Goal: Task Accomplishment & Management: Manage account settings

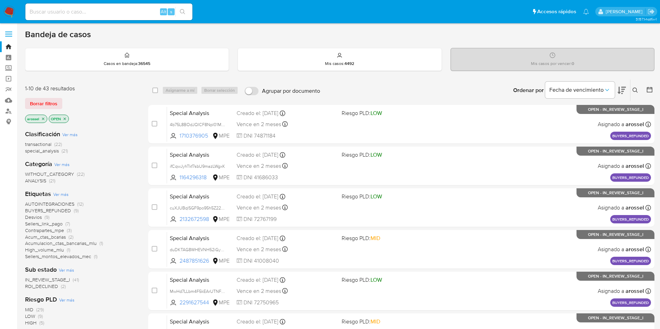
click at [57, 285] on span "ROI_DECLINED" at bounding box center [41, 286] width 33 height 7
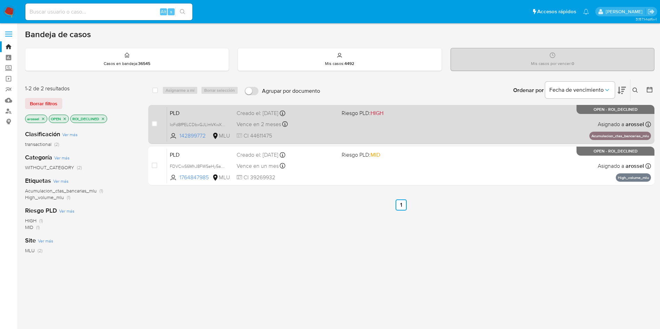
click at [342, 125] on div "PLD IoFd8fPELCDbxGJLlmVKwXHo 142899772 MLU Riesgo PLD: HIGH Creado el: 12/08/20…" at bounding box center [409, 124] width 484 height 35
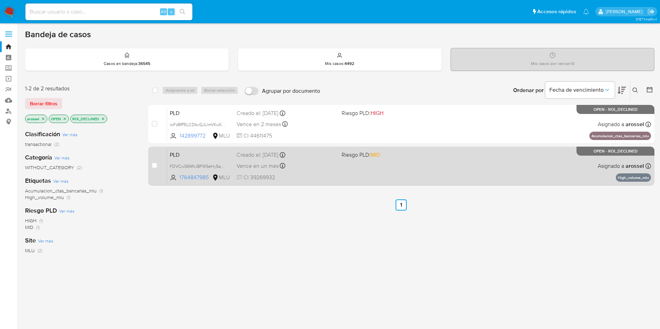
click at [306, 158] on div "Creado el: 12/07/2025 Creado el: 12/07/2025 06:33:48" at bounding box center [285, 155] width 99 height 8
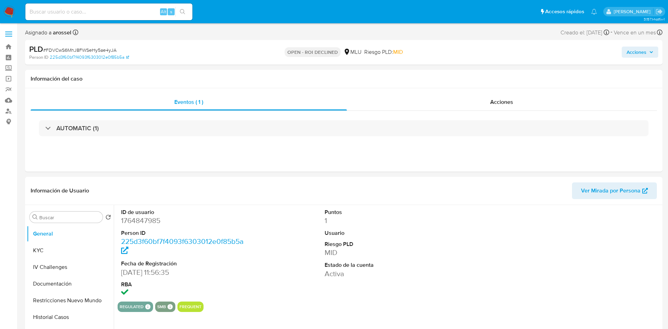
select select "10"
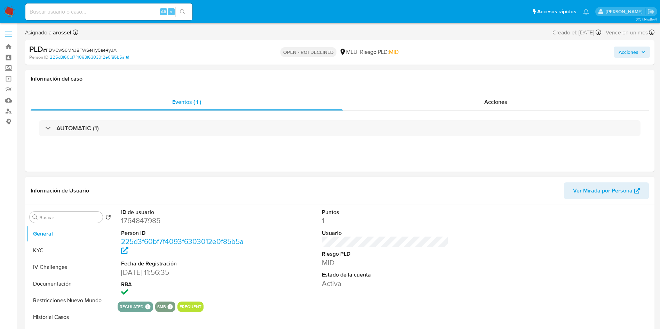
click at [331, 250] on dt "Riesgo PLD" at bounding box center [385, 254] width 127 height 8
click at [459, 91] on div "Eventos ( 1 ) Acciones AUTOMATIC (1)" at bounding box center [339, 129] width 629 height 83
click at [463, 94] on div "Acciones" at bounding box center [495, 102] width 306 height 17
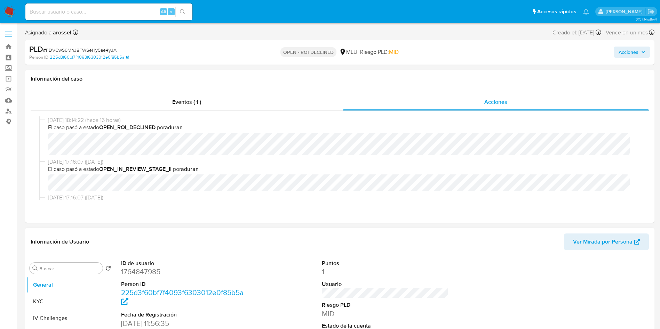
click at [561, 269] on div at bounding box center [586, 304] width 134 height 97
click at [591, 54] on div "Acciones" at bounding box center [547, 52] width 205 height 16
click at [643, 51] on icon "button" at bounding box center [643, 52] width 4 height 4
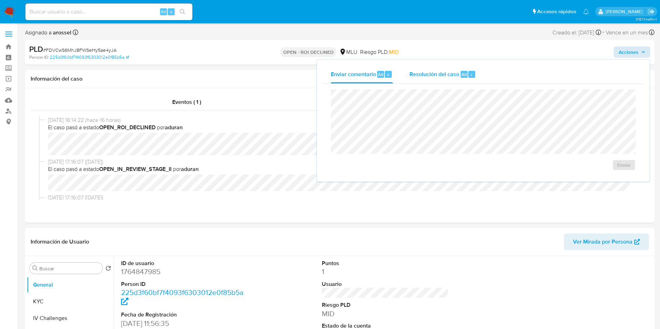
click at [468, 76] on div "r" at bounding box center [471, 74] width 7 height 7
click at [604, 175] on span "ROI Declined" at bounding box center [604, 171] width 34 height 15
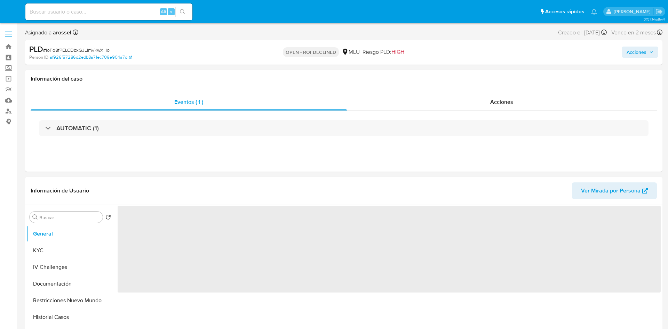
select select "10"
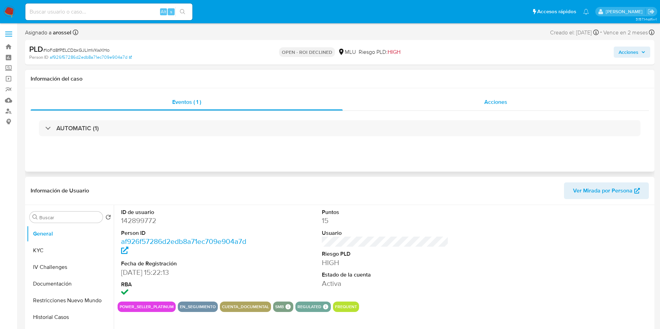
click at [499, 102] on span "Acciones" at bounding box center [495, 102] width 23 height 8
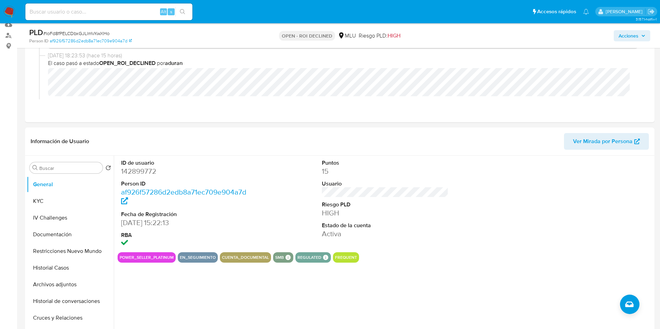
scroll to position [104, 0]
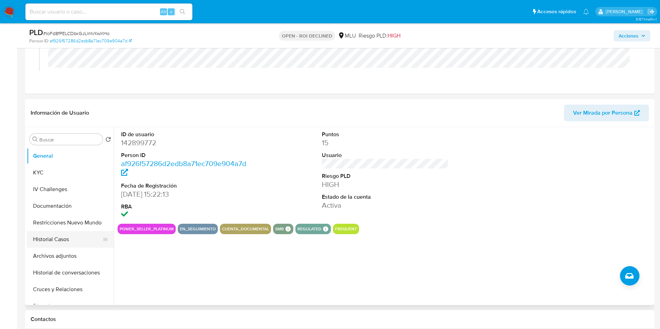
click at [74, 237] on button "Historial Casos" at bounding box center [67, 239] width 81 height 17
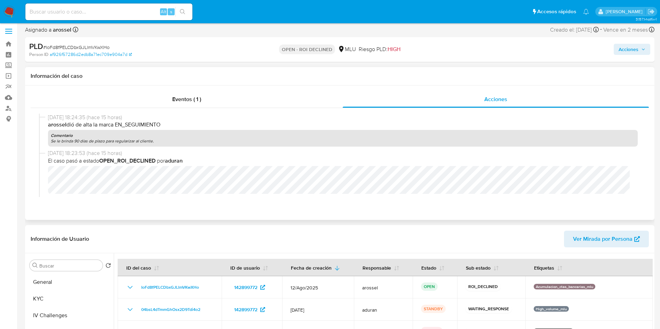
scroll to position [0, 0]
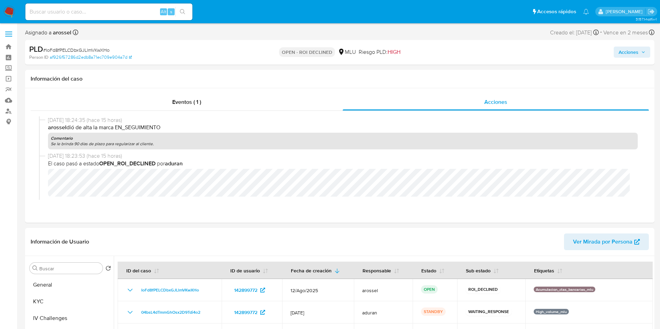
click at [631, 49] on span "Acciones" at bounding box center [628, 52] width 20 height 11
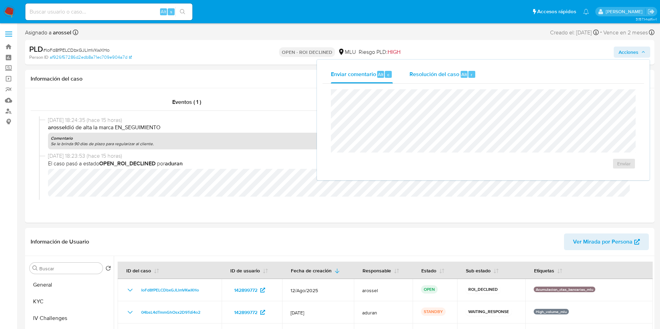
click at [454, 78] on div "Resolución del caso Alt r" at bounding box center [442, 74] width 66 height 18
click at [617, 169] on span "ROI Declined" at bounding box center [604, 170] width 34 height 15
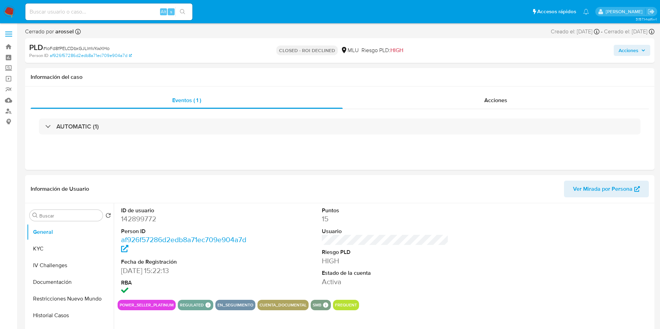
select select "10"
click at [107, 48] on span "# IoFd8fPELCDbxGJLlmVKwXHo" at bounding box center [76, 48] width 66 height 7
copy span "IoFd8fPELCDbxGJLlmVKwXHo"
click at [512, 95] on div "Acciones" at bounding box center [495, 100] width 306 height 17
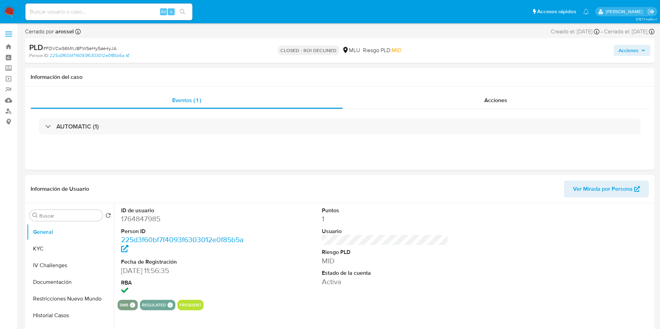
select select "10"
click at [96, 49] on span "# FDVCwS6MhJ8FWSeHy5ae4yJA" at bounding box center [79, 48] width 73 height 7
copy span "FDVCwS6MhJ8FWSeHy5ae4yJA"
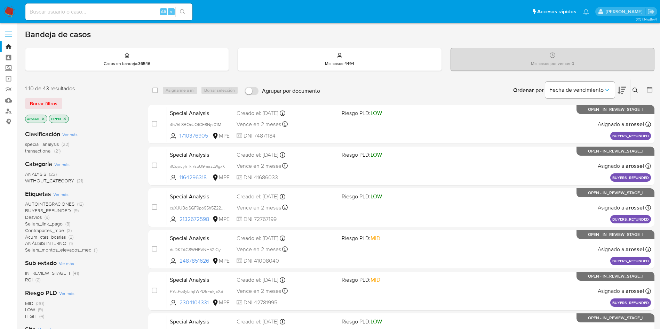
click at [29, 280] on span "ROI" at bounding box center [29, 279] width 8 height 7
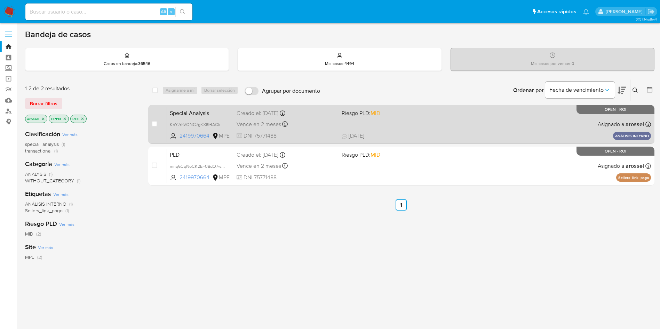
click at [382, 123] on div "Special Analysis K5Y7rhVONG7gKXf9BAGkApTF 2419970664 MPE Riesgo PLD: MID Creado…" at bounding box center [409, 124] width 484 height 35
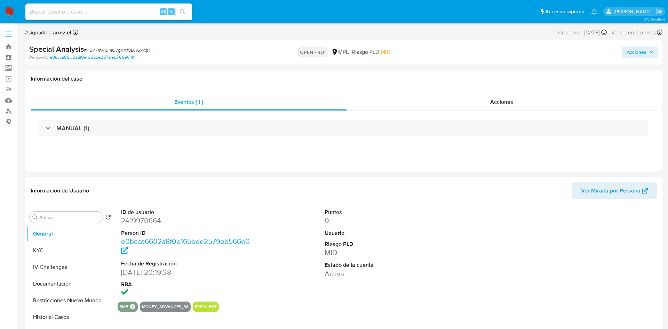
select select "10"
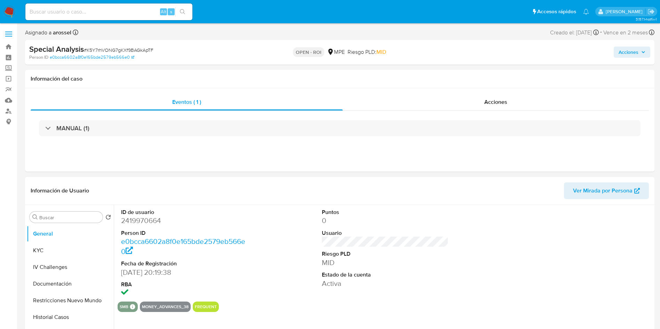
click at [332, 223] on dd "0" at bounding box center [385, 221] width 127 height 10
click at [299, 240] on div "ID de usuario 2419970664 Person ID e0bcca6602a8f0e165bde2579eb566e0 Fecha de Re…" at bounding box center [385, 253] width 535 height 97
click at [399, 253] on dt "Riesgo PLD" at bounding box center [385, 254] width 127 height 8
click at [403, 233] on dt "Usuario" at bounding box center [385, 233] width 127 height 8
click at [125, 13] on input at bounding box center [108, 11] width 167 height 9
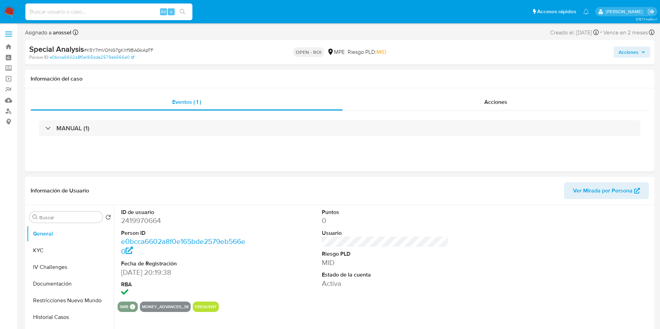
paste input "uQybxVBR6JYgTUUvkRPpcQN0"
type input "uQybxVBR6JYgTUUvkRPpcQN0"
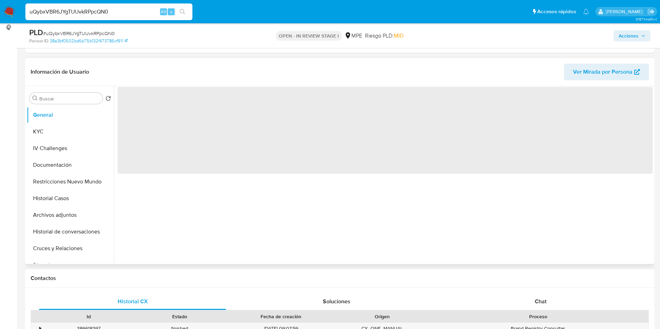
scroll to position [104, 0]
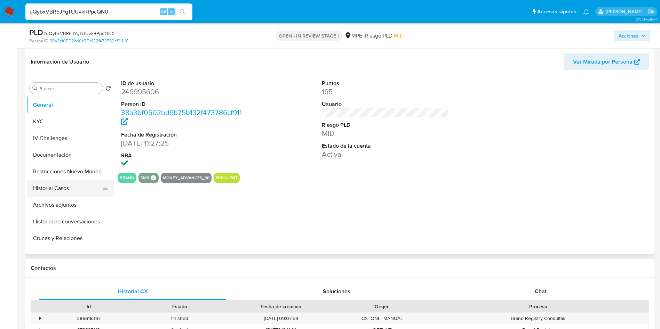
select select "10"
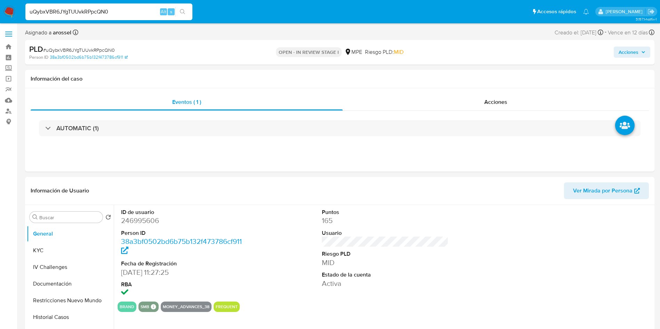
click at [577, 276] on div at bounding box center [586, 253] width 134 height 97
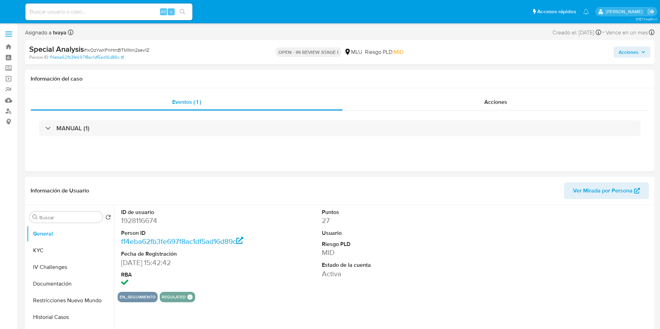
select select "10"
click at [65, 253] on button "KYC" at bounding box center [67, 250] width 81 height 17
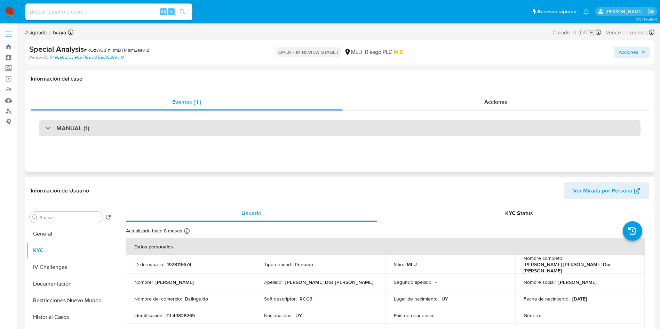
click at [199, 128] on div "MANUAL (1)" at bounding box center [339, 128] width 601 height 16
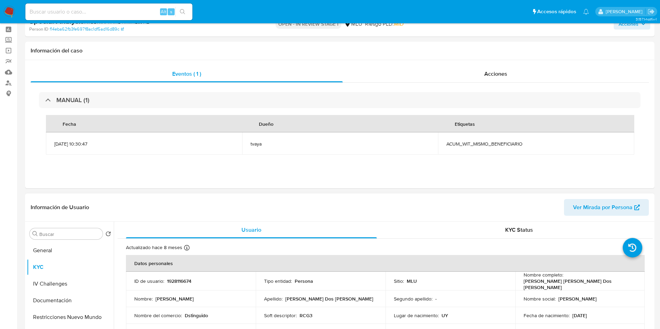
scroll to position [104, 0]
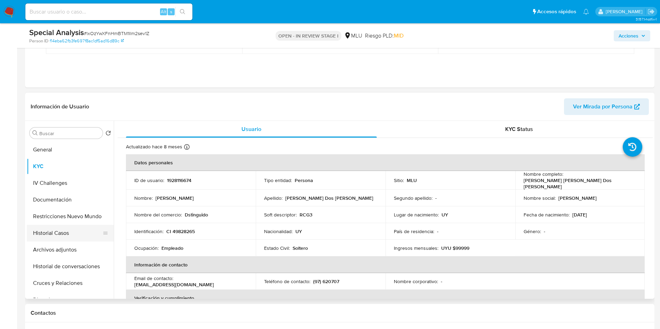
click at [62, 233] on button "Historial Casos" at bounding box center [67, 233] width 81 height 17
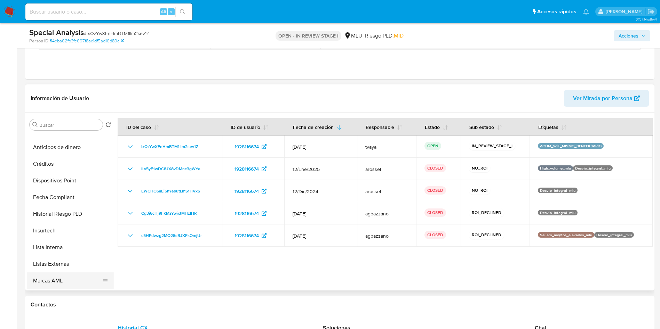
scroll to position [261, 0]
click at [72, 266] on button "Marcas AML" at bounding box center [67, 264] width 81 height 17
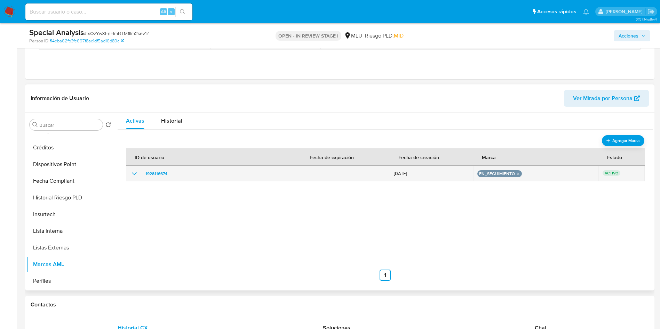
click at [136, 170] on icon "show_hidden_detail_by_id_1928116674" at bounding box center [134, 174] width 8 height 8
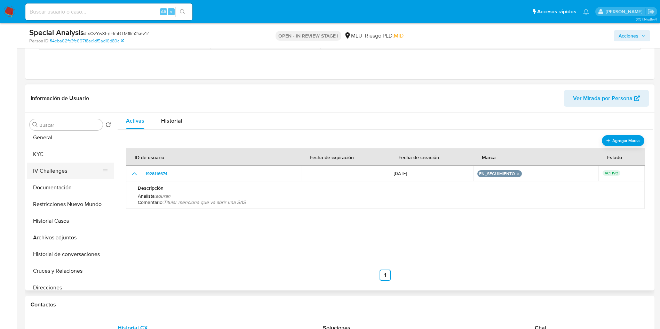
scroll to position [0, 0]
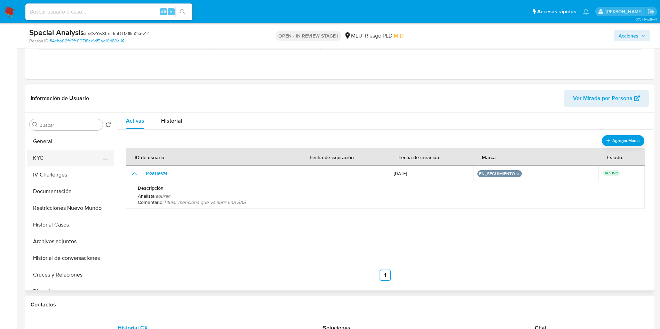
click at [84, 161] on button "KYC" at bounding box center [67, 158] width 81 height 17
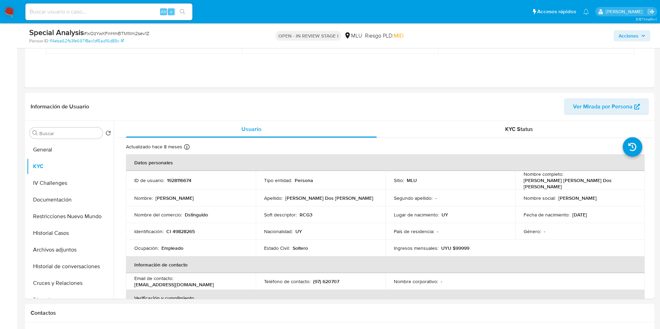
drag, startPoint x: 595, startPoint y: 59, endPoint x: 531, endPoint y: 45, distance: 65.5
click at [595, 59] on div "Fecha Dueño Etiquetas 27/06/2025 10:30:47 tvaya ACUM_WIT_MISMO_BENEFICIARIO" at bounding box center [339, 34] width 601 height 54
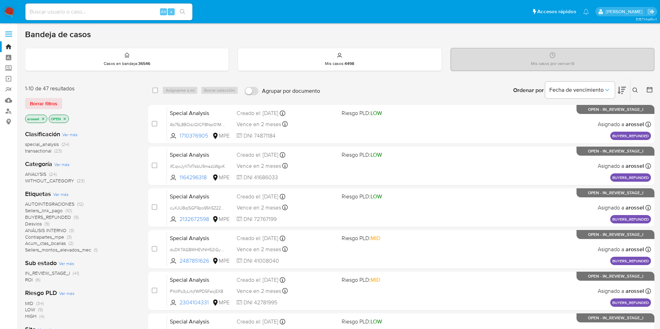
click at [31, 282] on span "ROI" at bounding box center [29, 279] width 8 height 7
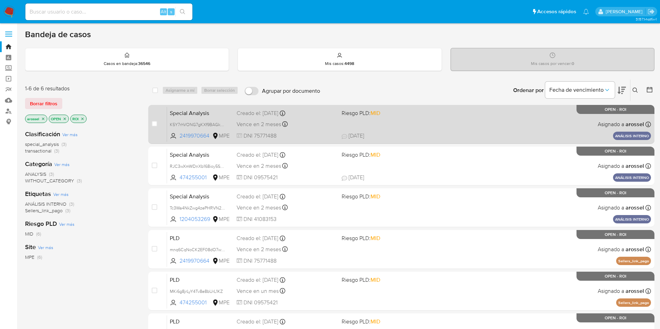
click at [313, 132] on span "DNI 75771488" at bounding box center [285, 136] width 99 height 8
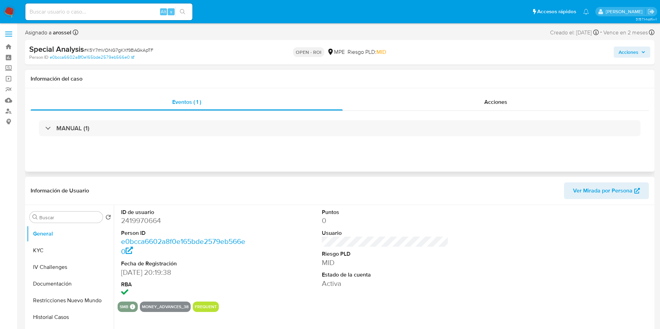
select select "10"
click at [514, 103] on div "Acciones" at bounding box center [495, 102] width 306 height 17
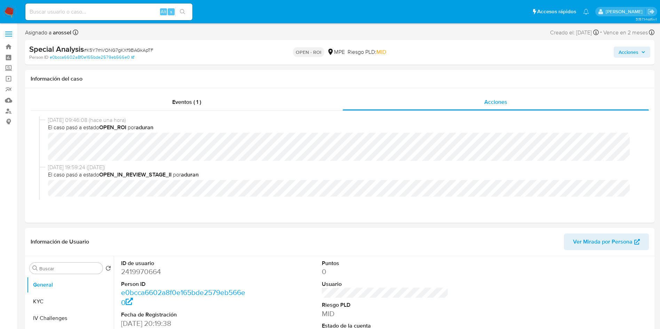
click at [628, 54] on span "Acciones" at bounding box center [628, 52] width 20 height 11
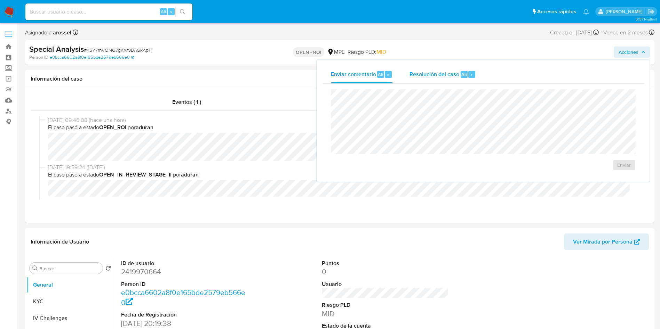
click at [443, 75] on span "Resolución del caso" at bounding box center [434, 74] width 50 height 8
click at [603, 172] on span "ROI" at bounding box center [604, 171] width 34 height 15
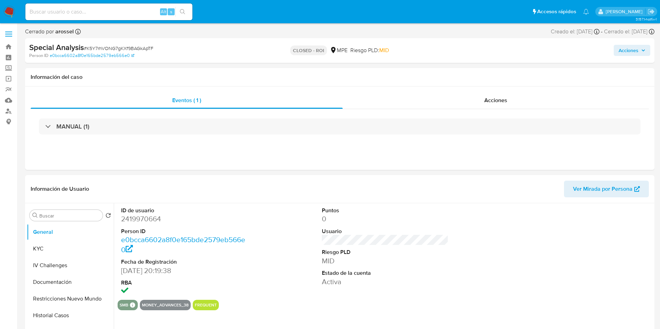
select select "10"
click at [129, 49] on span "# K5Y7rhVONG7gKXf9BAGkApTF" at bounding box center [119, 48] width 70 height 7
copy span "K5Y7rhVONG7gKXf9BAGkApTF"
click at [147, 219] on dd "2419970664" at bounding box center [184, 219] width 127 height 10
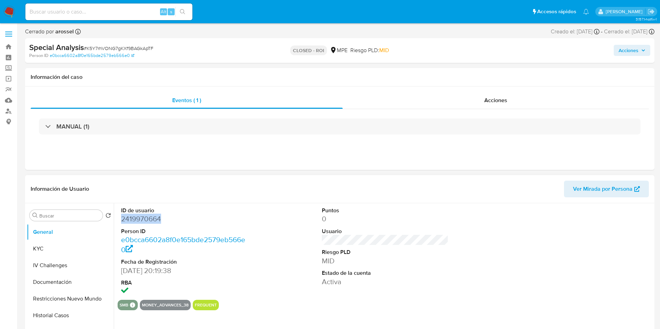
click at [147, 219] on dd "2419970664" at bounding box center [184, 219] width 127 height 10
copy dd "2419970664"
click at [143, 49] on span "# K5Y7rhVONG7gKXf9BAGkApTF" at bounding box center [119, 48] width 70 height 7
copy span "K5Y7rhVONG7gKXf9BAGkApTF"
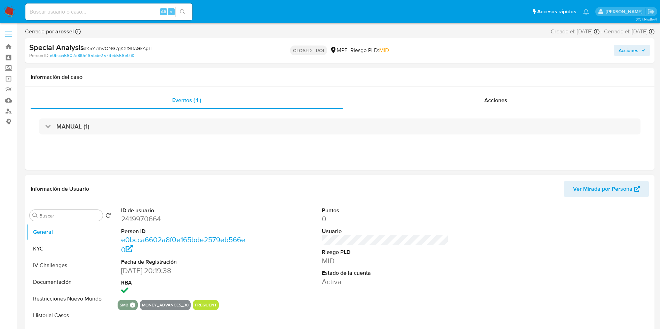
click at [147, 221] on dd "2419970664" at bounding box center [184, 219] width 127 height 10
copy dd "2419970664"
click at [67, 250] on button "KYC" at bounding box center [67, 249] width 81 height 17
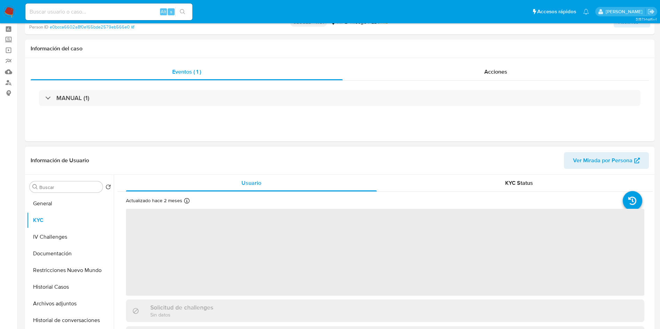
scroll to position [52, 0]
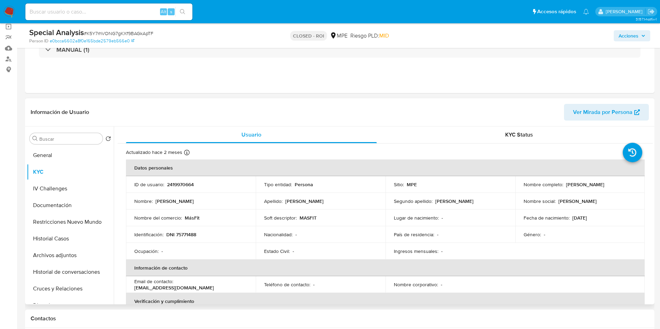
drag, startPoint x: 511, startPoint y: 190, endPoint x: 567, endPoint y: 191, distance: 55.6
click at [567, 191] on tr "ID de usuario : 2419970664 Tipo entidad : Persona Sitio : MPE Nombre completo :…" at bounding box center [385, 184] width 518 height 17
click at [566, 187] on p "Gonzalo Gabriel Henostroza Palomares" at bounding box center [585, 184] width 38 height 6
drag, startPoint x: 522, startPoint y: 189, endPoint x: 617, endPoint y: 188, distance: 95.6
click at [617, 188] on div "Nombre completo : Gonzalo Gabriel Henostroza Palomares" at bounding box center [579, 184] width 113 height 6
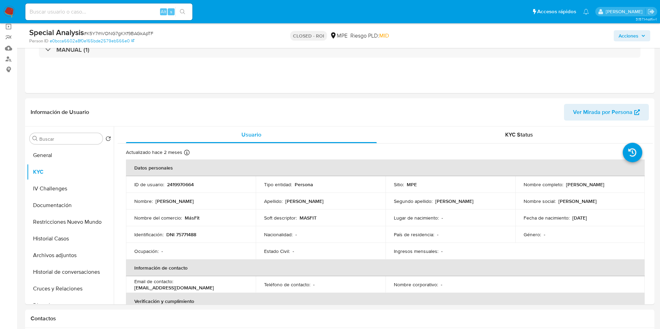
copy p "Gonzalo Gabriel Henostroza Palomares"
drag, startPoint x: 166, startPoint y: 234, endPoint x: 200, endPoint y: 236, distance: 34.1
click at [200, 236] on div "Identificación : DNI 75771488" at bounding box center [190, 235] width 113 height 6
copy p "DNI 75771488"
click at [71, 238] on button "Historial Casos" at bounding box center [67, 239] width 81 height 17
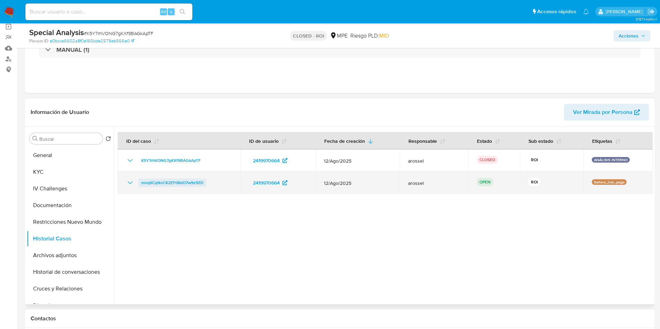
click at [187, 182] on span "mnq6CqNoCK2EF08dO7w9z9ZD" at bounding box center [172, 183] width 62 height 8
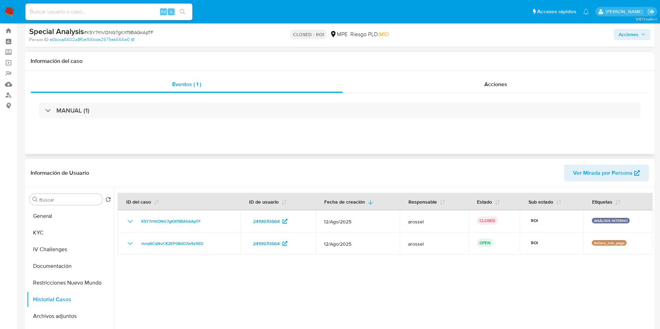
scroll to position [0, 0]
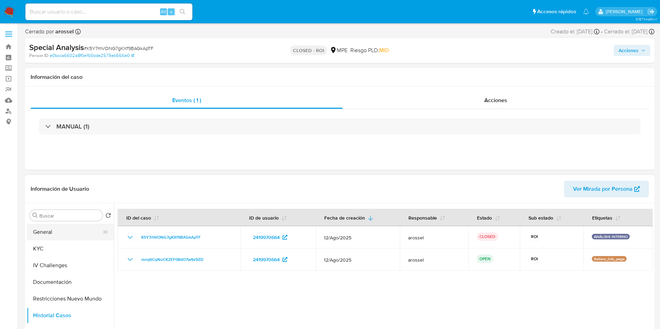
click at [55, 224] on button "General" at bounding box center [67, 232] width 81 height 17
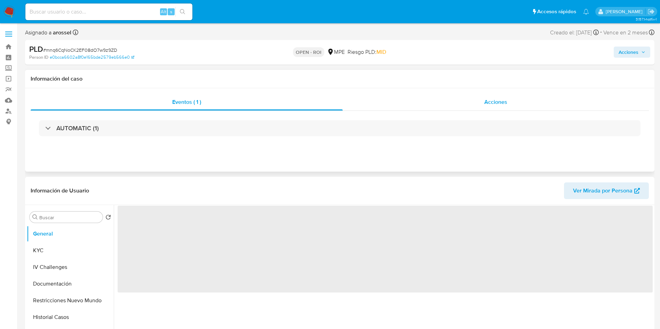
click at [499, 98] on span "Acciones" at bounding box center [495, 102] width 23 height 8
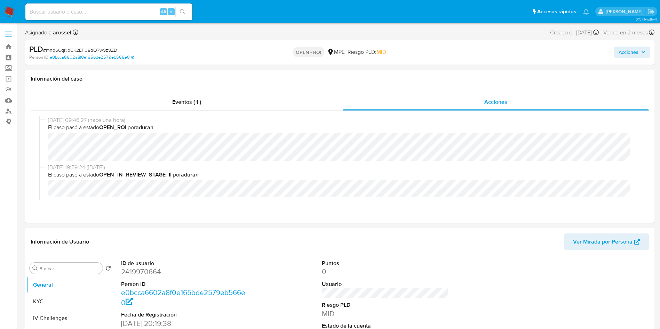
select select "10"
click at [625, 53] on span "Acciones" at bounding box center [628, 52] width 20 height 11
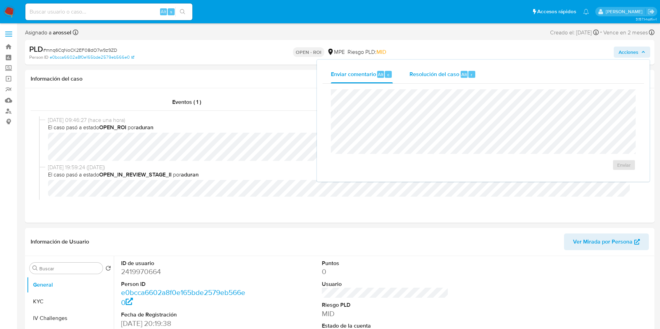
click at [448, 77] on span "Resolución del caso" at bounding box center [434, 74] width 50 height 8
click at [592, 171] on span "ROI" at bounding box center [604, 171] width 34 height 15
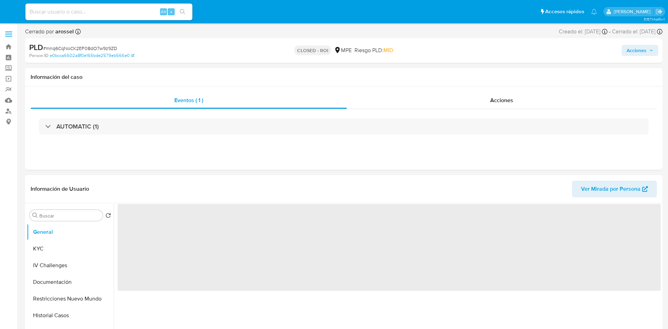
select select "10"
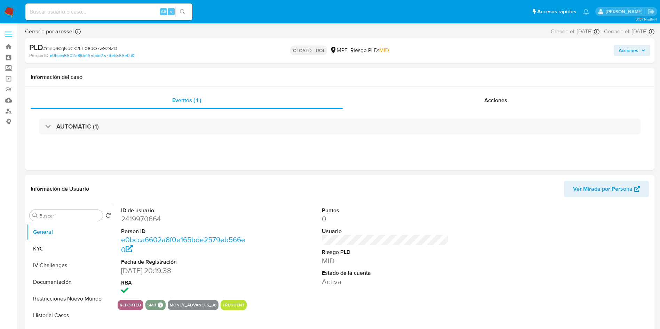
click at [93, 46] on span "# mnq6CqNoCK2EF08dO7w9z9ZD" at bounding box center [80, 48] width 74 height 7
copy span "mnq6CqNoCK2EF08dO7w9z9ZD"
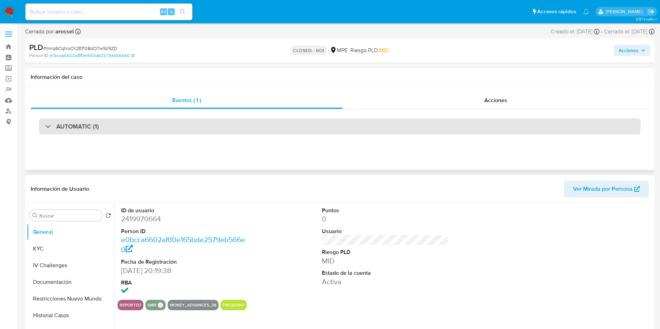
click at [148, 130] on div "AUTOMATIC (1)" at bounding box center [339, 127] width 601 height 16
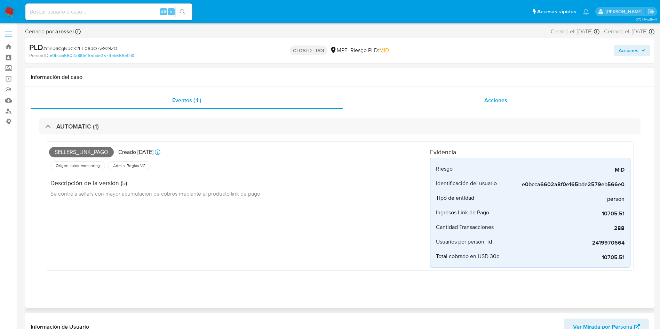
click at [496, 103] on span "Acciones" at bounding box center [495, 100] width 23 height 8
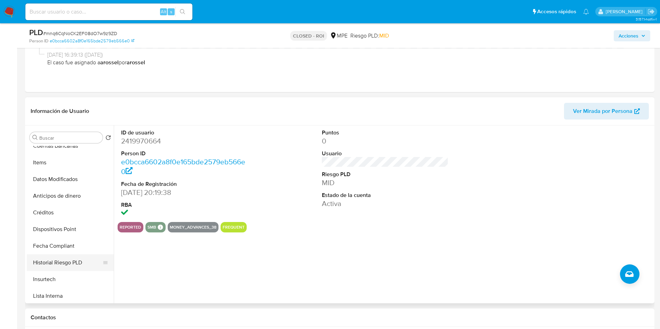
scroll to position [294, 0]
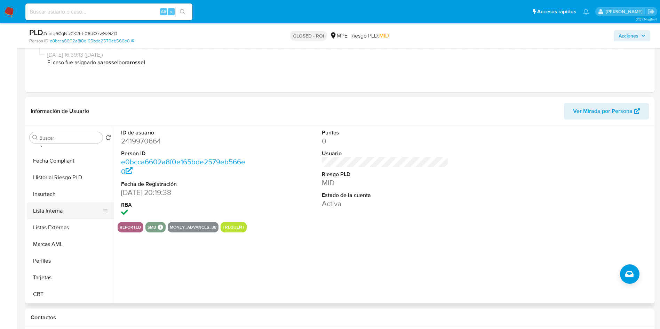
click at [64, 211] on button "Lista Interna" at bounding box center [67, 211] width 81 height 17
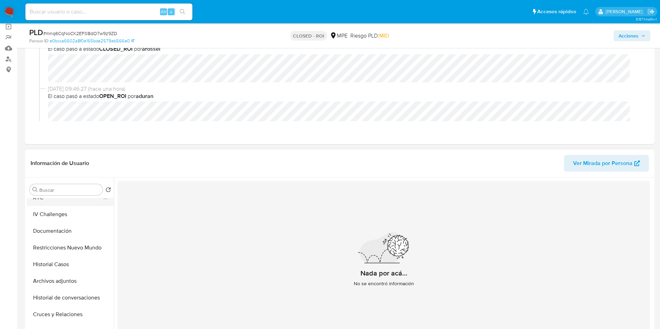
scroll to position [0, 0]
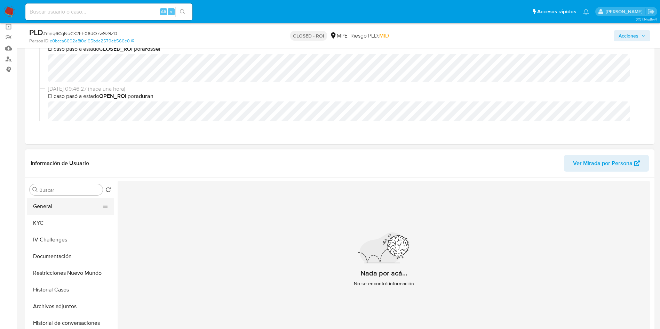
click at [59, 200] on button "General" at bounding box center [67, 206] width 81 height 17
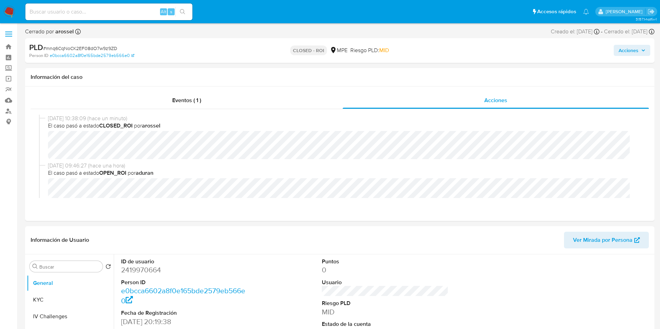
click at [551, 32] on div "Creado el: 12/08/2025 Creado el: 12/08/2025 07:33:09" at bounding box center [574, 32] width 49 height 8
drag, startPoint x: 555, startPoint y: 32, endPoint x: 577, endPoint y: 32, distance: 21.9
click at [577, 32] on div "Creado el: 12/08/2025 Creado el: 12/08/2025 07:33:09" at bounding box center [574, 32] width 49 height 8
drag, startPoint x: 554, startPoint y: 31, endPoint x: 577, endPoint y: 31, distance: 23.6
click at [577, 31] on div "Creado el: 12/08/2025 Creado el: 12/08/2025 07:33:09" at bounding box center [574, 32] width 49 height 8
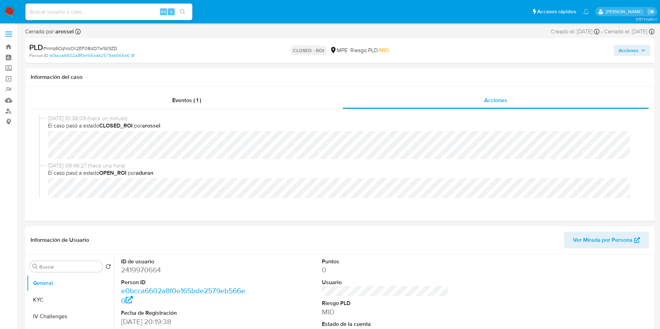
copy div "12/08/2025"
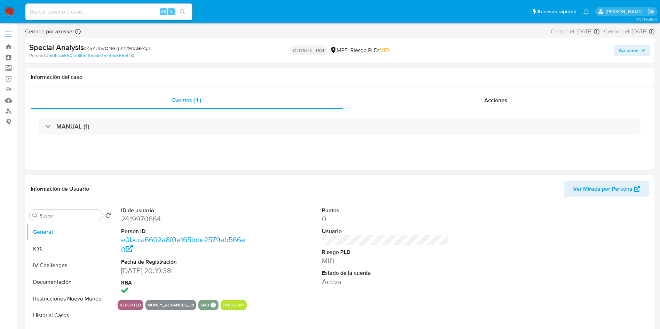
select select "10"
click at [459, 100] on div "Acciones" at bounding box center [495, 100] width 306 height 17
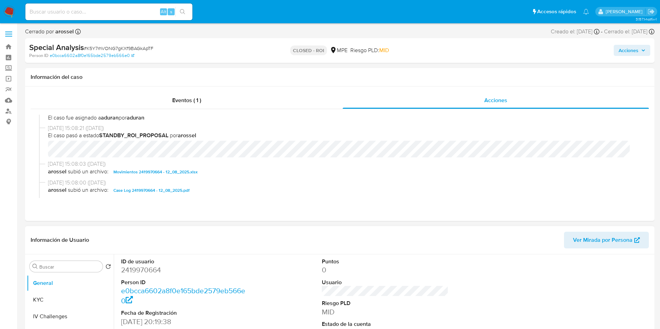
scroll to position [52, 0]
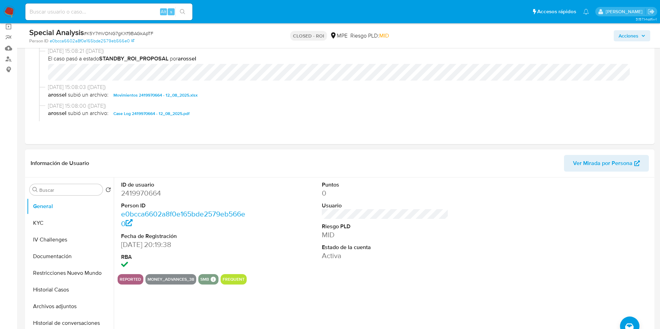
click at [581, 237] on div at bounding box center [586, 226] width 134 height 97
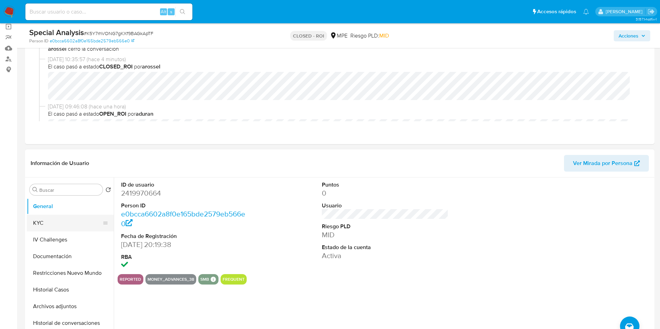
click at [82, 216] on button "KYC" at bounding box center [67, 223] width 81 height 17
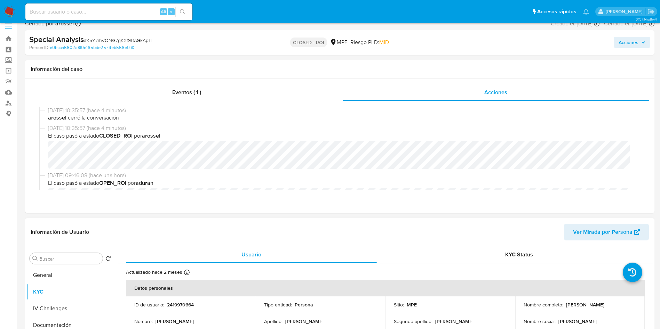
scroll to position [0, 0]
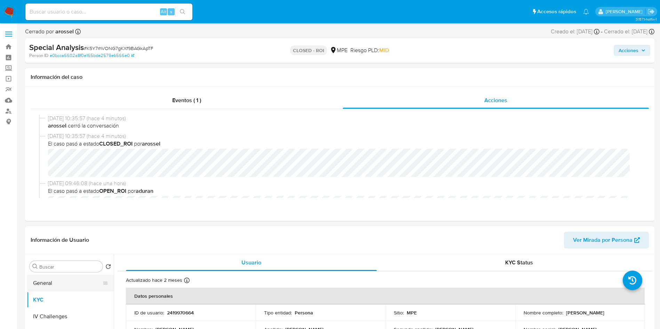
click at [70, 287] on button "General" at bounding box center [67, 283] width 81 height 17
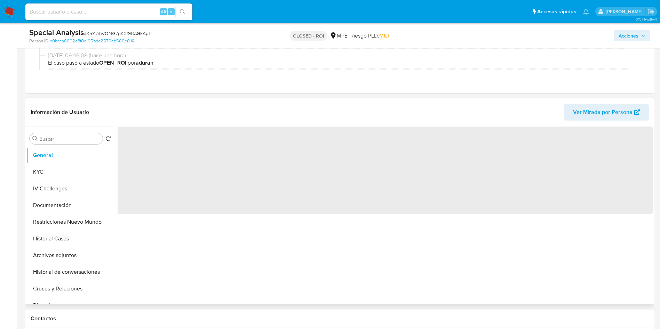
scroll to position [104, 0]
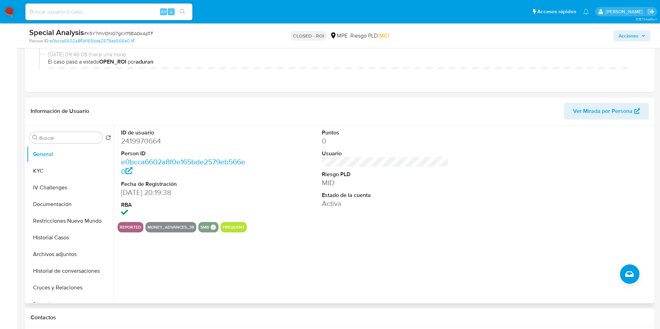
drag, startPoint x: 579, startPoint y: 187, endPoint x: 573, endPoint y: 189, distance: 6.2
click at [579, 187] on div at bounding box center [586, 174] width 134 height 97
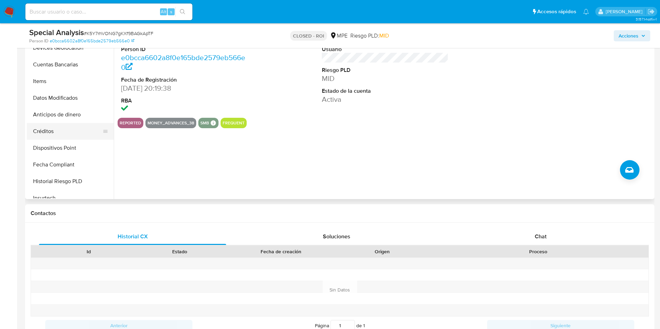
scroll to position [209, 0]
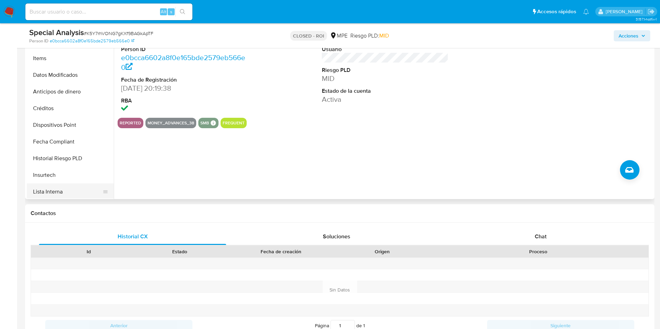
click at [70, 195] on button "Lista Interna" at bounding box center [67, 192] width 81 height 17
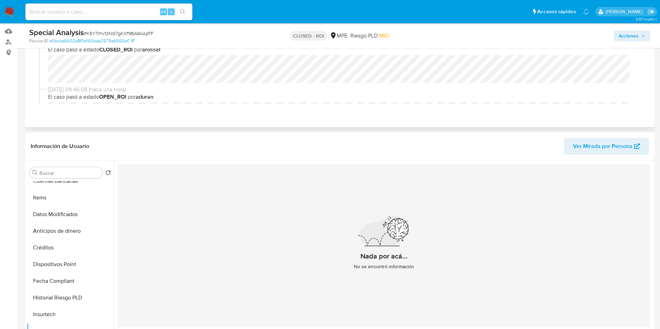
scroll to position [0, 0]
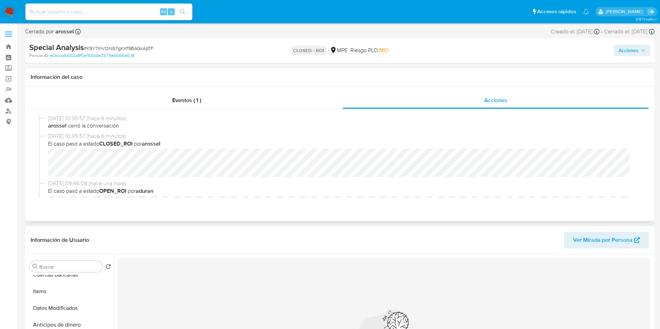
click at [582, 81] on div "Información del caso" at bounding box center [339, 77] width 629 height 18
click at [139, 47] on span "# K5Y7rhVONG7gKXf9BAGkApTF" at bounding box center [119, 48] width 70 height 7
copy span "K5Y7rhVONG7gKXf9BAGkApTF"
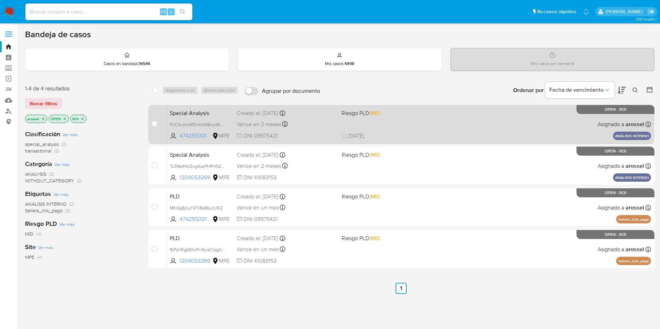
click at [409, 118] on div "Special Analysis RJC3wXmWDnXb168ioy5SYWvT 474255001 MPE Riesgo PLD: MID Creado …" at bounding box center [409, 124] width 484 height 35
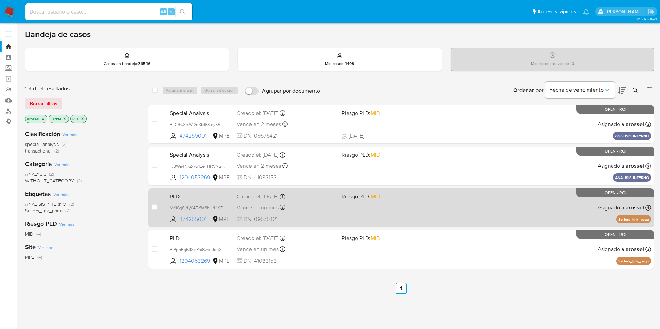
click at [445, 211] on div "PLD MKi6g8jrLyY4Tv8e8bUrL1KZ 474255001 MPE Riesgo PLD: MID Creado el: [DATE] Cr…" at bounding box center [409, 207] width 484 height 35
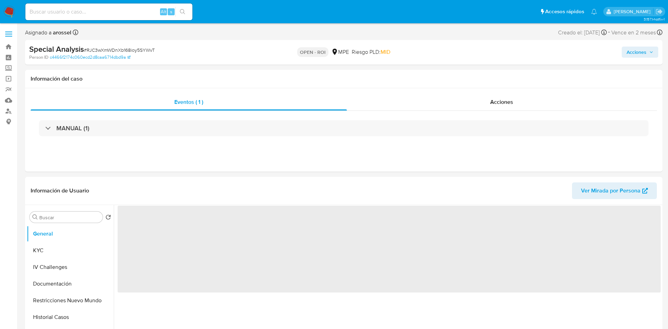
select select "10"
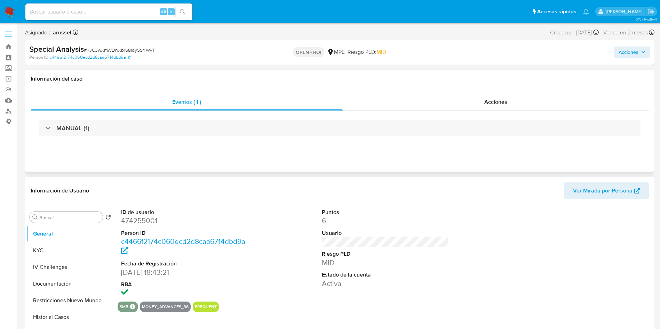
click at [513, 92] on div "Eventos ( 1 ) Acciones MANUAL (1)" at bounding box center [339, 129] width 629 height 83
click at [513, 97] on div "Acciones" at bounding box center [495, 102] width 306 height 17
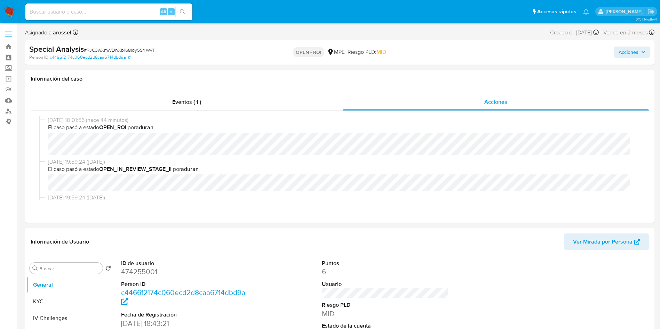
click at [624, 56] on span "Acciones" at bounding box center [628, 52] width 20 height 11
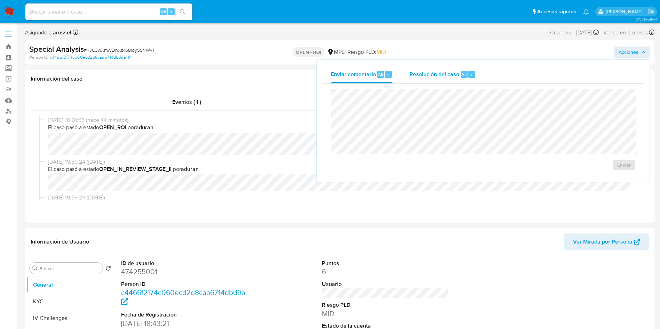
click at [458, 81] on div "Resolución del caso Alt r" at bounding box center [442, 74] width 66 height 18
click at [603, 170] on span "ROI" at bounding box center [604, 171] width 34 height 15
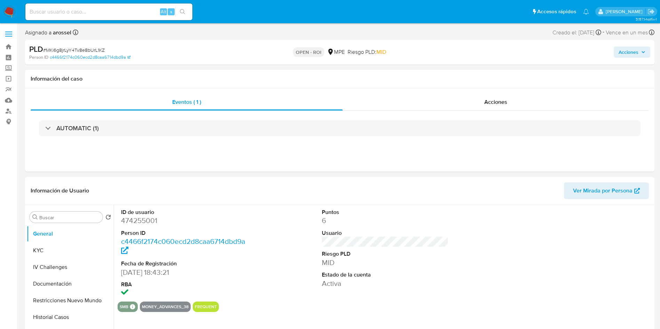
select select "10"
click at [307, 248] on div "ID de usuario 474255001 Person ID c4466f2174c060ecd2d8caa6714dbd9a Fecha de Reg…" at bounding box center [385, 253] width 535 height 97
click at [495, 109] on div "Acciones" at bounding box center [495, 102] width 306 height 17
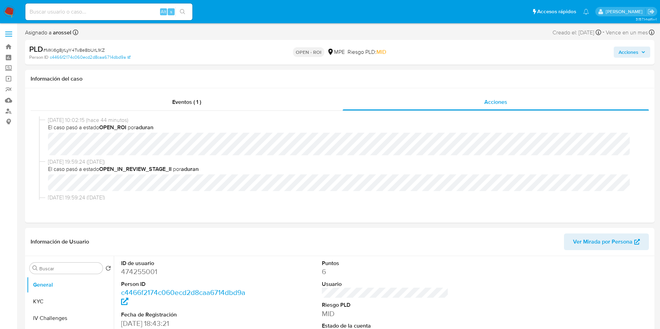
click at [637, 47] on span "Acciones" at bounding box center [628, 52] width 20 height 11
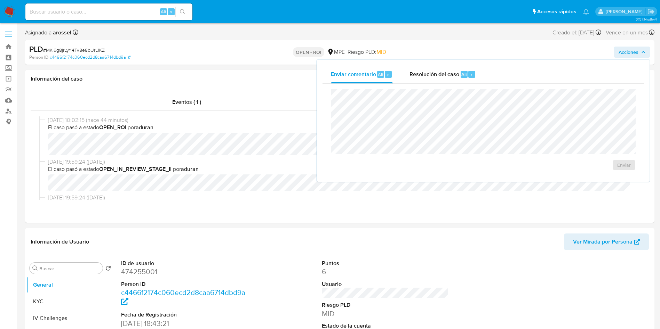
click at [461, 77] on span "Alt" at bounding box center [464, 74] width 6 height 7
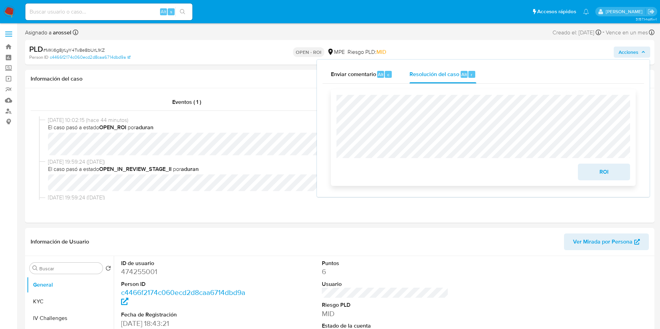
click at [585, 185] on div "ROI" at bounding box center [483, 137] width 305 height 97
click at [598, 172] on span "ROI" at bounding box center [604, 171] width 34 height 15
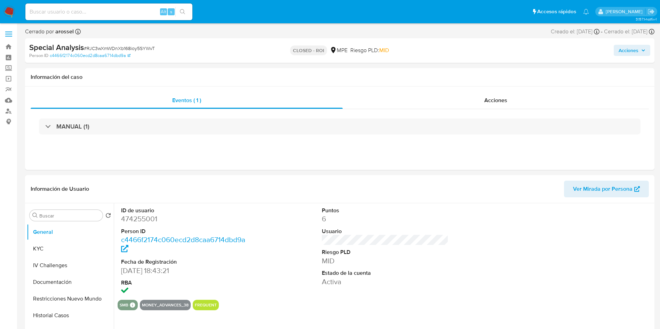
select select "10"
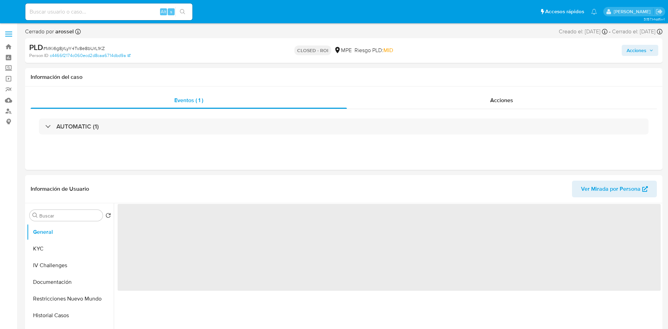
select select "10"
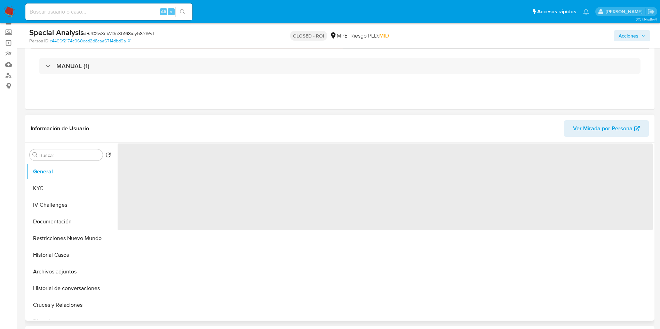
scroll to position [52, 0]
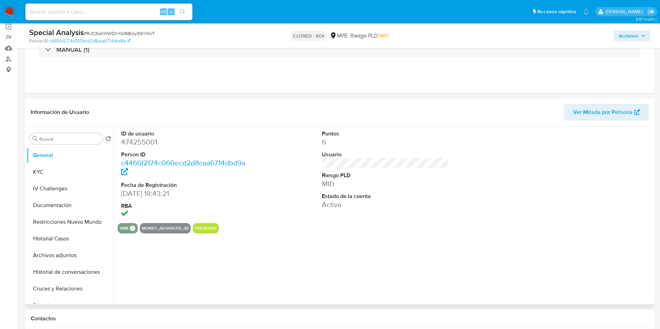
select select "10"
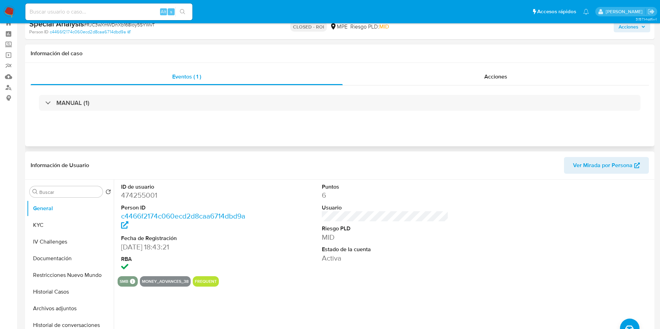
scroll to position [0, 0]
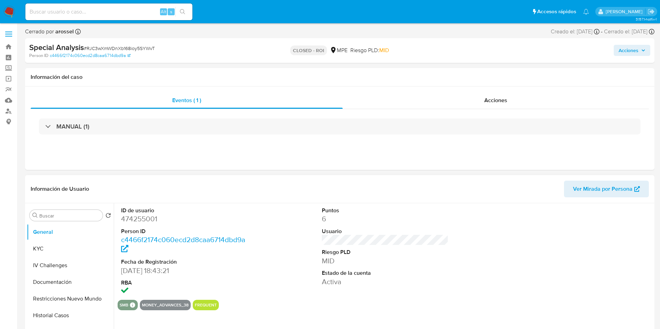
click at [130, 46] on span "# RJC3wXmWDnXb168ioy5SYWvT" at bounding box center [119, 48] width 71 height 7
copy span "RJC3wXmWDnXb168ioy5SYWvT"
click at [137, 211] on dt "ID de usuario" at bounding box center [184, 211] width 127 height 8
click at [136, 214] on dd "474255001" at bounding box center [184, 219] width 127 height 10
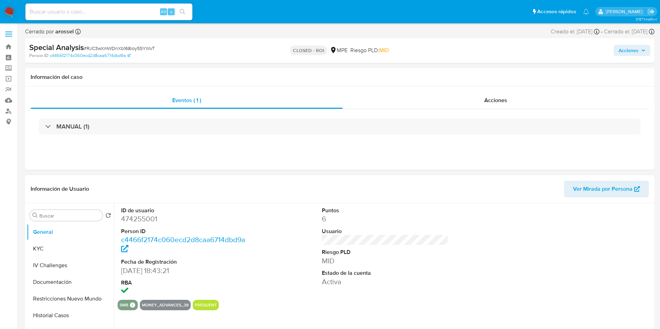
click at [138, 218] on dd "474255001" at bounding box center [184, 219] width 127 height 10
copy dd "474255001"
select select "10"
click at [607, 260] on div at bounding box center [586, 251] width 134 height 97
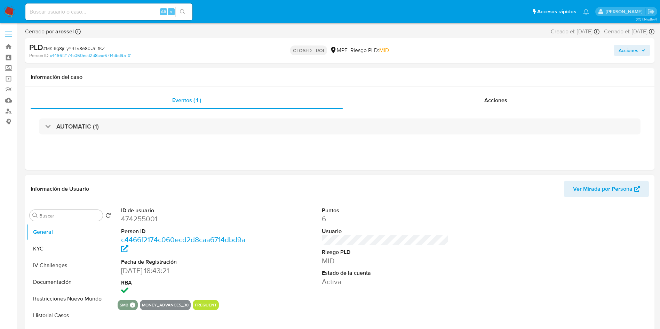
click at [497, 242] on div "ID de usuario 474255001 Person ID c4466f2174c060ecd2d8caa6714dbd9a Fecha de Reg…" at bounding box center [385, 251] width 535 height 97
click at [475, 261] on div "ID de usuario 474255001 Person ID c4466f2174c060ecd2d8caa6714dbd9a Fecha de Reg…" at bounding box center [385, 251] width 535 height 97
click at [133, 223] on dd "474255001" at bounding box center [184, 219] width 127 height 10
copy dd "474255001"
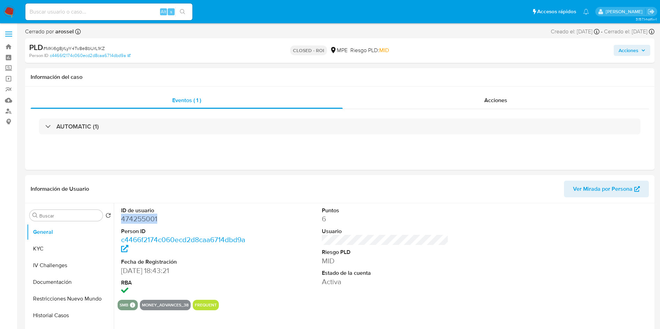
click at [97, 48] on span "# MKi6g8jrLyY4Tv8e8bUrL1KZ" at bounding box center [74, 48] width 62 height 7
copy span "MKi6g8jrLyY4Tv8e8bUrL1KZ"
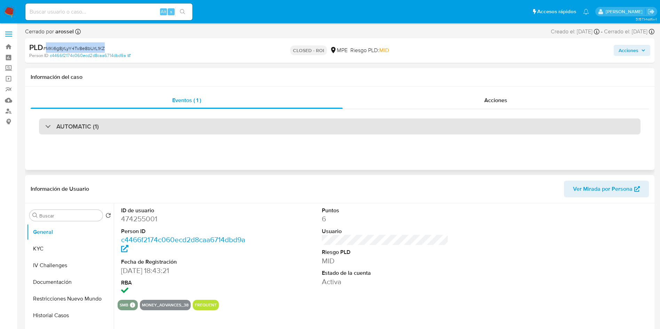
click at [196, 123] on div "AUTOMATIC (1)" at bounding box center [339, 127] width 601 height 16
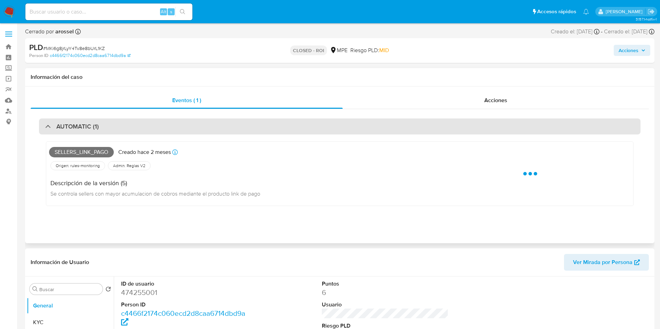
click at [196, 123] on div "AUTOMATIC (1)" at bounding box center [339, 127] width 601 height 16
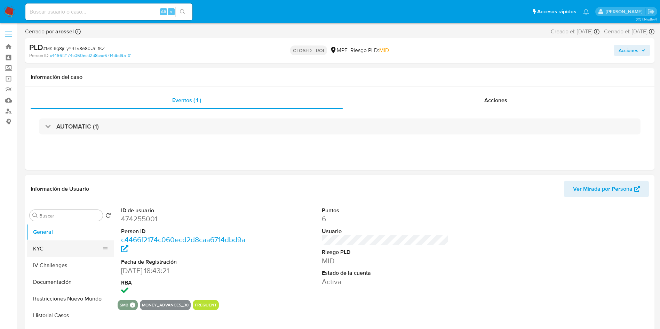
drag, startPoint x: 71, startPoint y: 250, endPoint x: 79, endPoint y: 253, distance: 8.5
click at [71, 250] on button "KYC" at bounding box center [67, 249] width 81 height 17
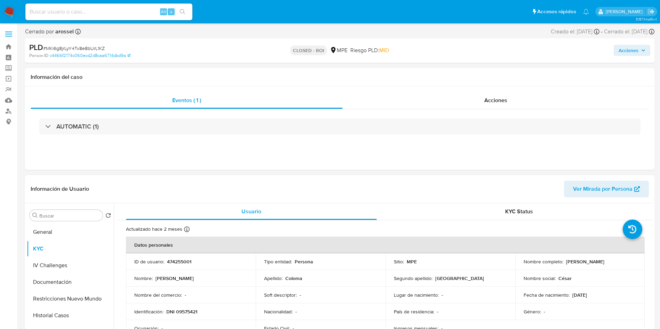
drag, startPoint x: 561, startPoint y: 262, endPoint x: 627, endPoint y: 270, distance: 66.2
click at [632, 268] on td "Nombre completo : Cesar Victor Coloma Toledo" at bounding box center [580, 261] width 130 height 17
copy div "Cesar Victor Coloma Toledo"
drag, startPoint x: 167, startPoint y: 313, endPoint x: 198, endPoint y: 311, distance: 31.4
click at [198, 311] on div "Identificación : DNI 09575421" at bounding box center [190, 312] width 113 height 6
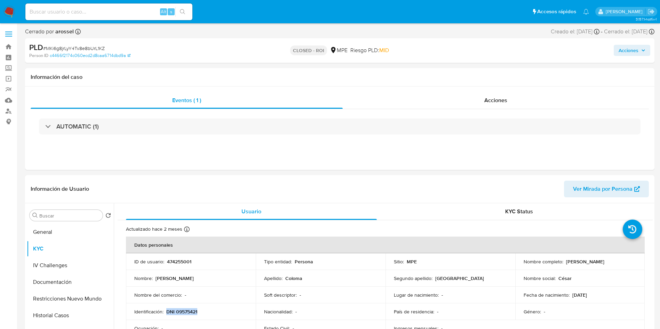
copy p "DNI 09575421"
drag, startPoint x: 551, startPoint y: 30, endPoint x: 577, endPoint y: 31, distance: 25.7
click at [577, 31] on div "Creado el: 12/07/2025 Creado el: 12/07/2025 07:33:42" at bounding box center [574, 32] width 49 height 8
copy div "12/07/2025"
click at [102, 47] on span "# MKi6g8jrLyY4Tv8e8bUrL1KZ" at bounding box center [74, 48] width 62 height 7
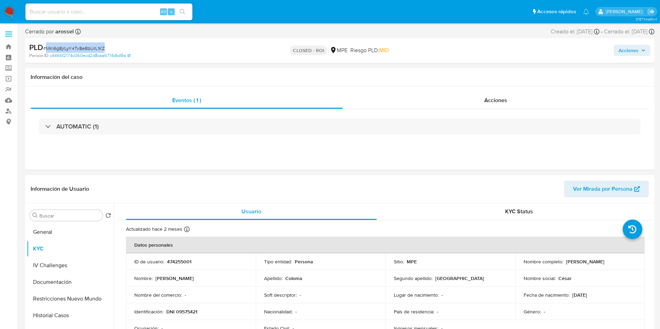
click at [102, 47] on span "# MKi6g8jrLyY4Tv8e8bUrL1KZ" at bounding box center [74, 48] width 62 height 7
copy span "MKi6g8jrLyY4Tv8e8bUrL1KZ"
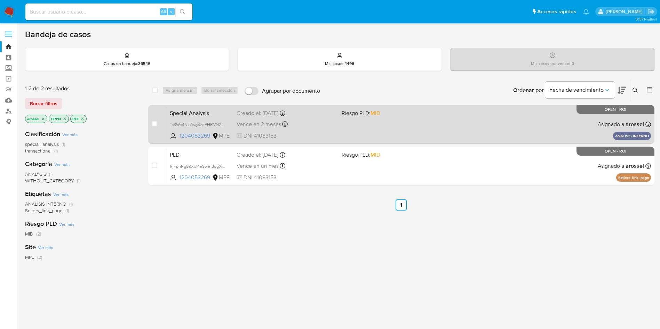
click at [332, 117] on div "Special Analysis Tc3Wa4NkZwg4zePHRVN20VE9 1204053269 MPE Riesgo PLD: MID Creado…" at bounding box center [409, 124] width 484 height 35
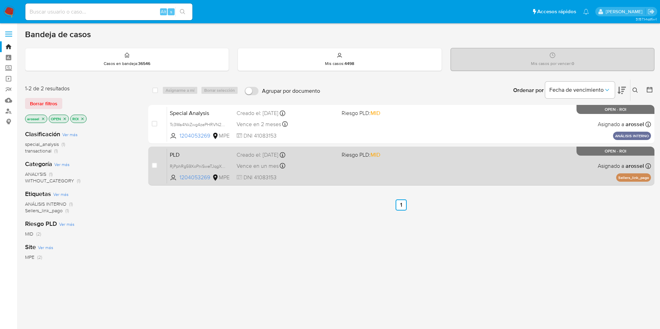
click at [335, 176] on span "DNI 41083153" at bounding box center [285, 178] width 99 height 8
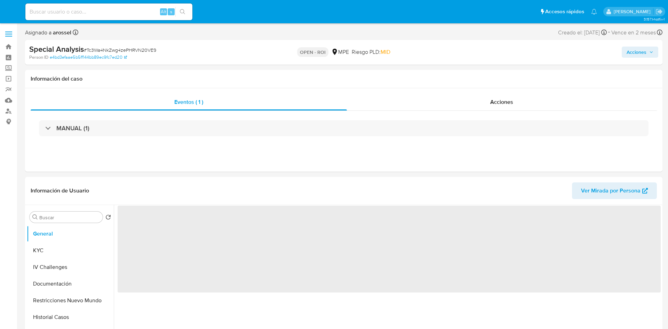
select select "10"
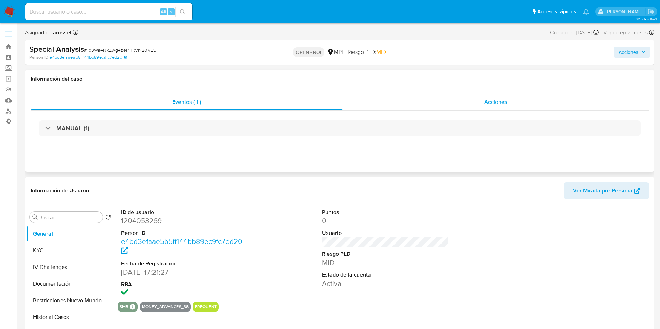
click at [496, 109] on div "Acciones" at bounding box center [495, 102] width 306 height 17
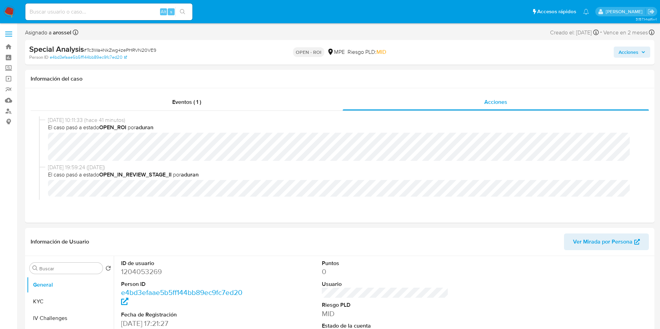
click at [635, 52] on span "Acciones" at bounding box center [628, 52] width 20 height 11
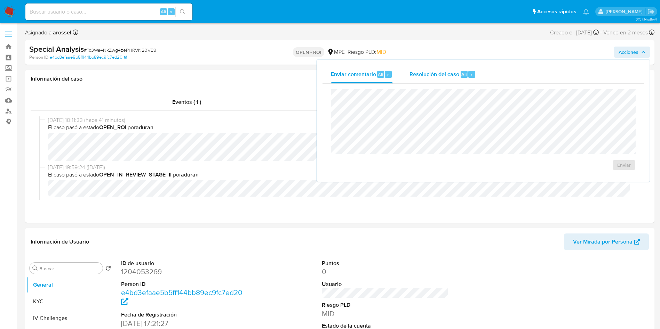
click at [454, 74] on span "Resolución del caso" at bounding box center [434, 74] width 50 height 8
click at [594, 170] on span "ROI" at bounding box center [604, 171] width 34 height 15
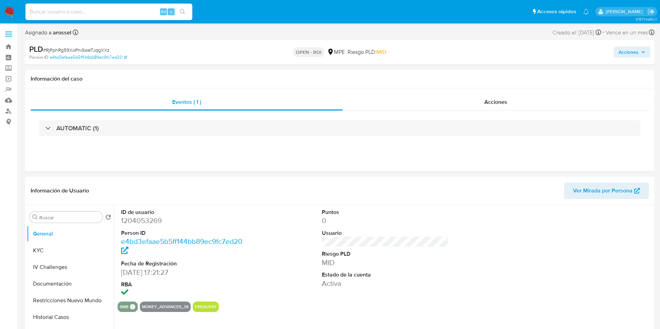
select select "10"
click at [416, 277] on dt "Estado de la cuenta" at bounding box center [385, 275] width 127 height 8
click at [430, 253] on dt "Riesgo PLD" at bounding box center [385, 254] width 127 height 8
click at [390, 220] on dd "0" at bounding box center [385, 221] width 127 height 10
click at [492, 102] on span "Acciones" at bounding box center [495, 102] width 23 height 8
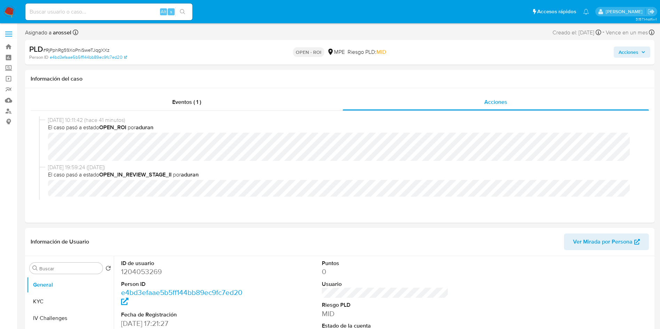
click at [632, 52] on span "Acciones" at bounding box center [628, 52] width 20 height 11
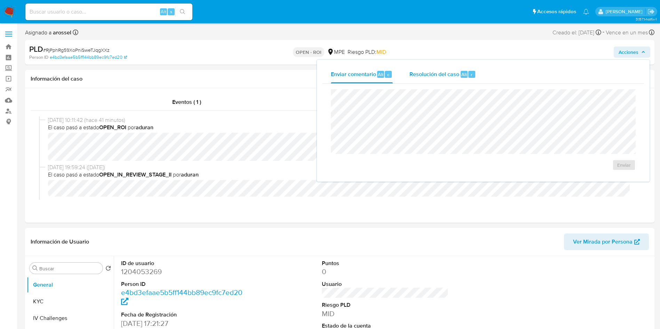
click at [455, 77] on span "Resolución del caso" at bounding box center [434, 74] width 50 height 8
click at [611, 168] on span "ROI" at bounding box center [604, 171] width 34 height 15
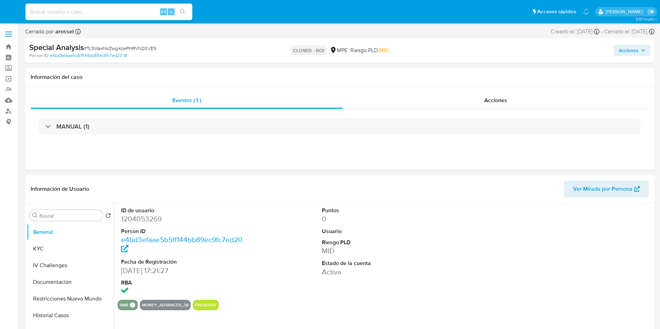
select select "10"
click at [148, 219] on dd "1204053269" at bounding box center [184, 219] width 127 height 10
copy dd "1204053269"
click at [140, 46] on span "# Tc3Wa4NkZwg4zePHRVN20VE9" at bounding box center [120, 48] width 72 height 7
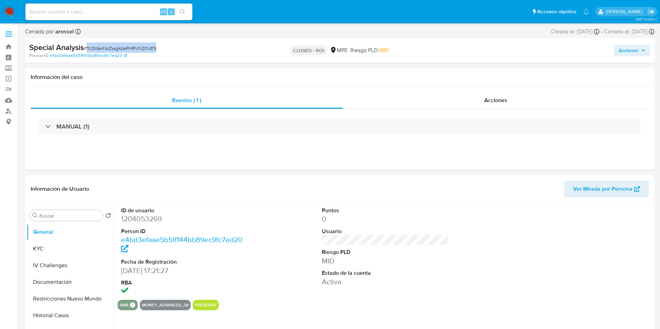
click at [140, 46] on span "# Tc3Wa4NkZwg4zePHRVN20VE9" at bounding box center [120, 48] width 72 height 7
copy span "Tc3Wa4NkZwg4zePHRVN20VE9"
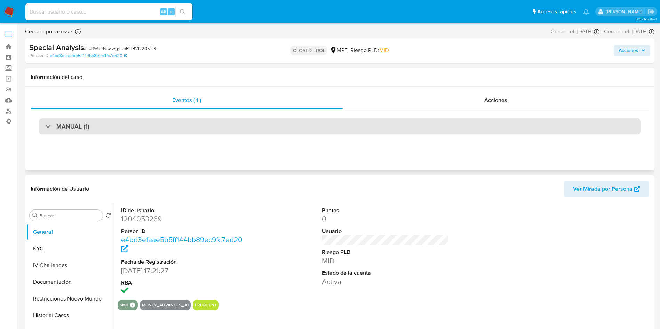
click at [211, 131] on div "MANUAL (1)" at bounding box center [339, 127] width 601 height 16
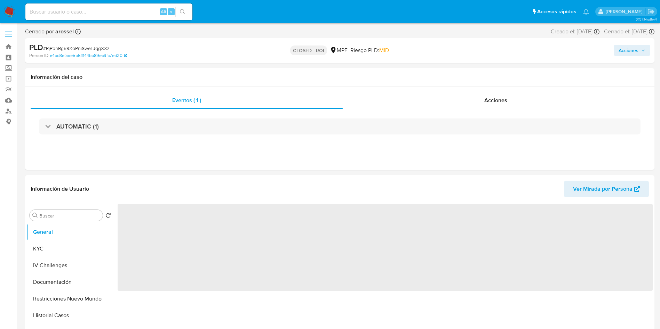
select select "10"
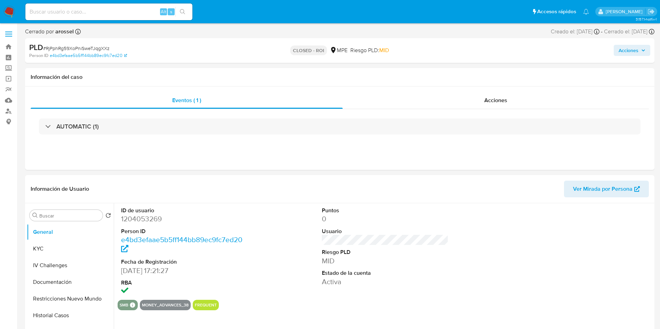
click at [96, 47] on span "# RjPphRg59XoPniSweTJqgXXz" at bounding box center [76, 48] width 66 height 7
copy span "RjPphRg59XoPniSweTJqgXXz"
click at [147, 226] on dl "ID de usuario 1204053269 Person ID e4bd3efaae5b5ff144bb89ec9fc7ed20 Fecha de Re…" at bounding box center [184, 252] width 127 height 90
click at [142, 217] on dd "1204053269" at bounding box center [184, 219] width 127 height 10
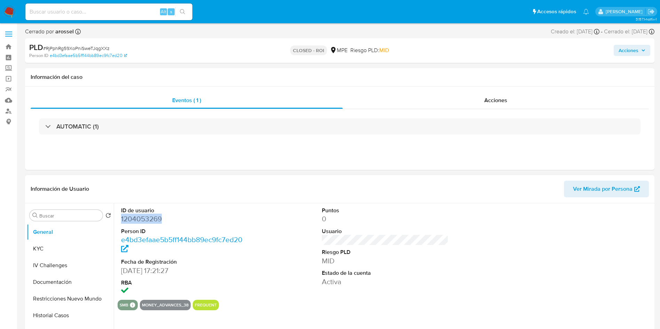
click at [142, 217] on dd "1204053269" at bounding box center [184, 219] width 127 height 10
copy dd "1204053269"
click at [52, 242] on button "KYC" at bounding box center [67, 249] width 81 height 17
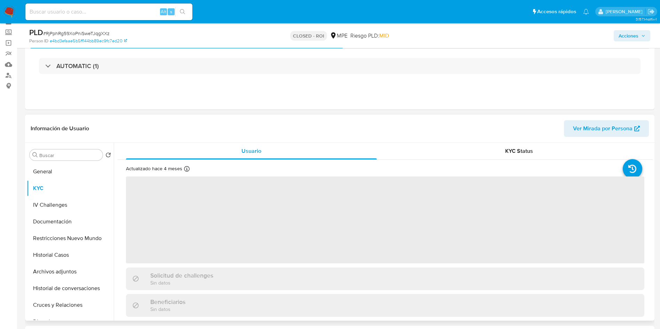
scroll to position [52, 0]
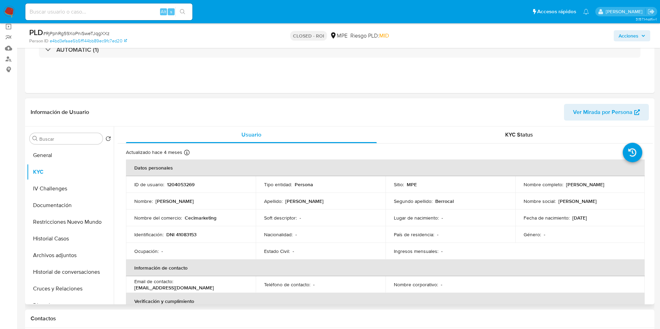
drag, startPoint x: 520, startPoint y: 187, endPoint x: 595, endPoint y: 185, distance: 74.8
click at [595, 185] on td "Nombre completo : Jenny Cecilia Velasquez Berrocal" at bounding box center [580, 184] width 130 height 17
copy p "Jenny Cecilia Velasquez Berrocal"
drag, startPoint x: 167, startPoint y: 233, endPoint x: 201, endPoint y: 233, distance: 34.1
click at [201, 233] on div "Identificación : DNI 41083153" at bounding box center [190, 235] width 113 height 6
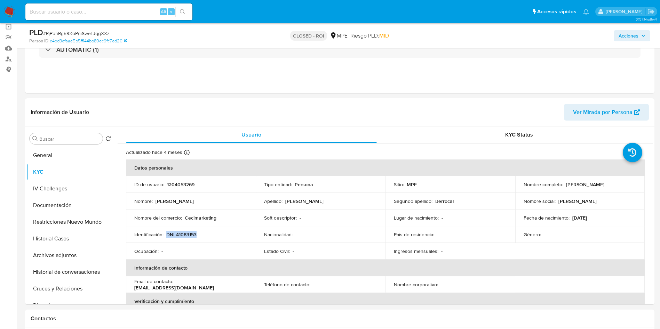
copy p "DNI 41083153"
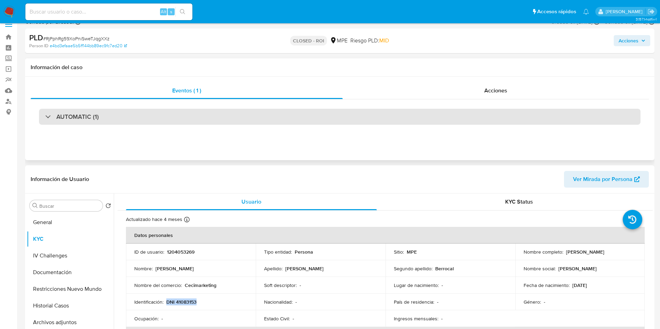
scroll to position [0, 0]
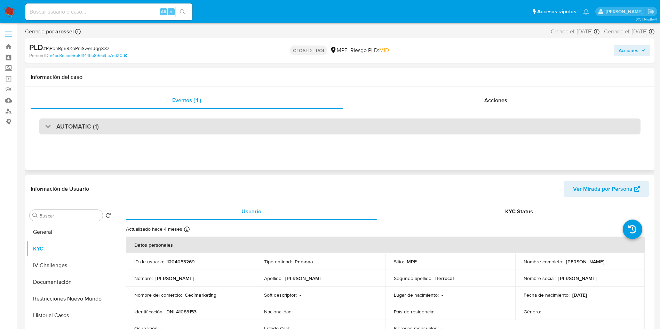
click at [169, 125] on div "AUTOMATIC (1)" at bounding box center [339, 127] width 601 height 16
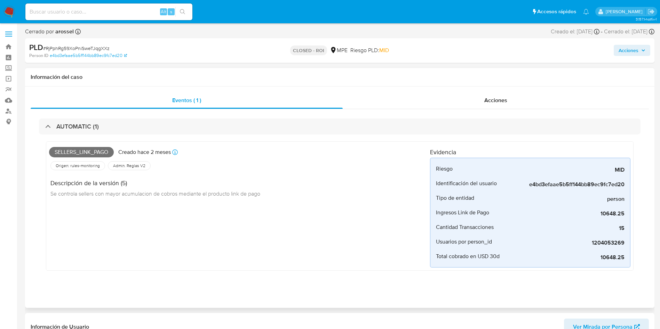
click at [345, 185] on div "Descripción de la versión (5) Se controla sellers con mayor acumulacion de cobr…" at bounding box center [239, 187] width 381 height 31
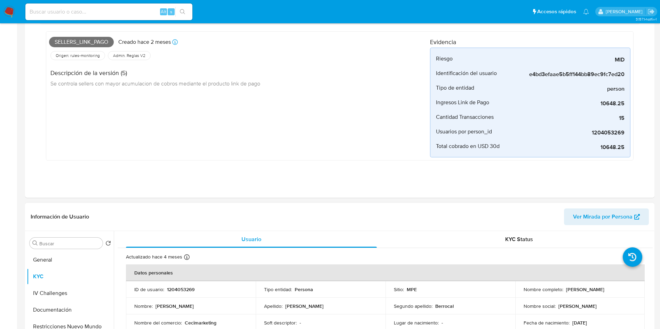
scroll to position [156, 0]
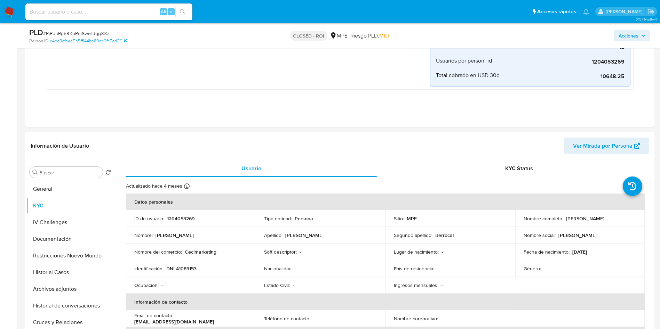
click at [87, 34] on span "# RjPphRg59XoPniSweTJqgXXz" at bounding box center [76, 33] width 66 height 7
copy span "RjPphRg59XoPniSweTJqgXXz"
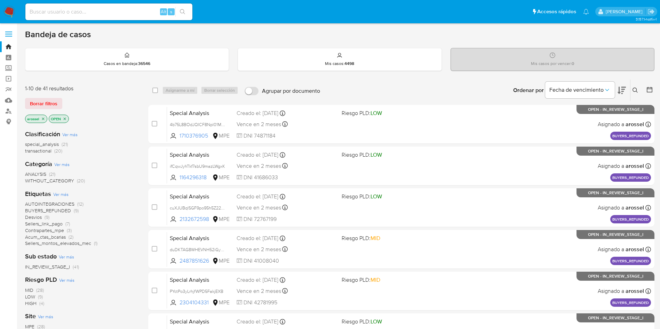
click at [49, 101] on span "Borrar filtros" at bounding box center [43, 104] width 27 height 10
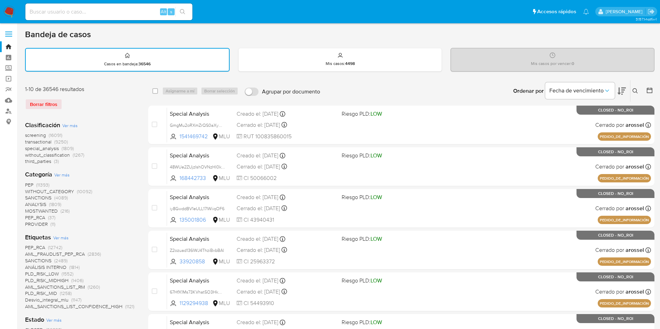
click at [648, 90] on icon at bounding box center [649, 90] width 7 height 7
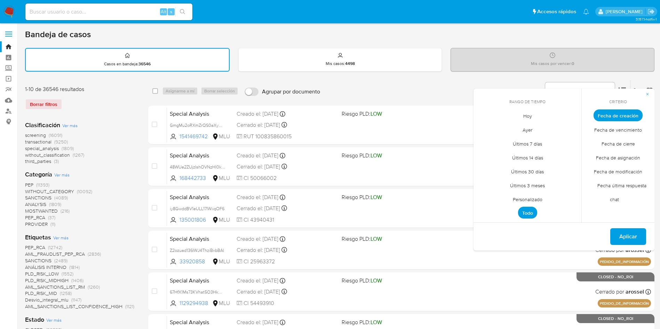
click at [536, 116] on span "Hoy" at bounding box center [527, 116] width 23 height 14
click at [623, 144] on span "Fecha de cierre" at bounding box center [618, 144] width 48 height 14
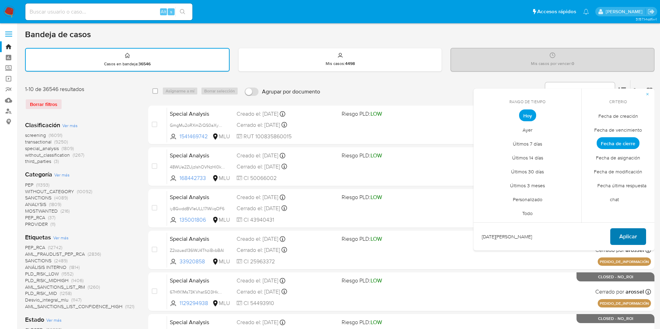
click at [631, 232] on span "Aplicar" at bounding box center [628, 236] width 18 height 15
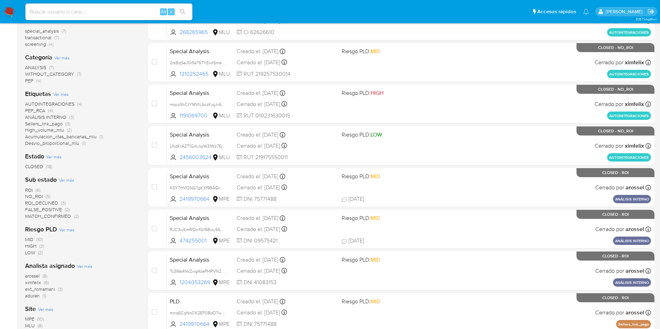
click at [124, 261] on div "Clasificación Ver más special_analysis (7) transactional (7) screening (4) Cate…" at bounding box center [81, 170] width 112 height 318
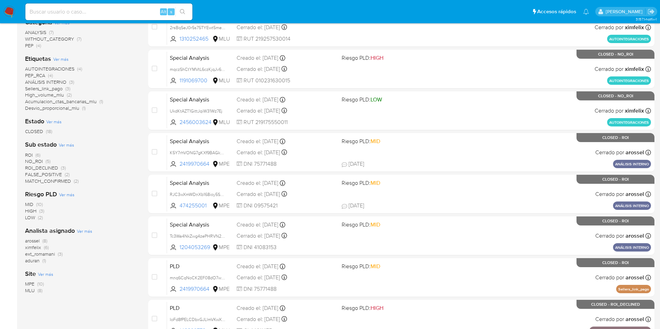
scroll to position [220, 0]
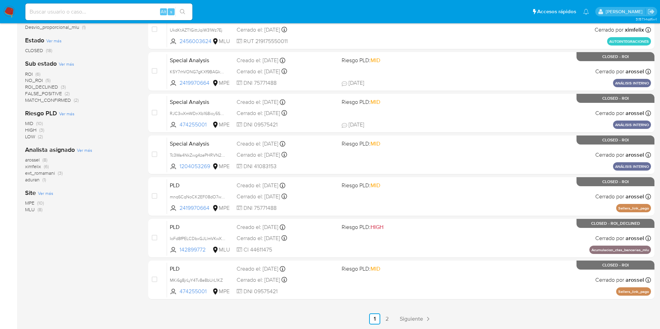
click at [102, 228] on div "1-10 de 18 resultados Borrar filtros Clasificación Ver más special_analysis (7)…" at bounding box center [81, 92] width 112 height 465
click at [106, 249] on div "1-10 de 18 resultados Borrar filtros Clasificación Ver más special_analysis (7)…" at bounding box center [81, 92] width 112 height 465
click at [80, 250] on div "1-10 de 18 resultados Borrar filtros Clasificación Ver más special_analysis (7)…" at bounding box center [81, 92] width 112 height 465
click at [86, 221] on div "1-10 de 18 resultados Borrar filtros Clasificación Ver más special_analysis (7)…" at bounding box center [81, 92] width 112 height 465
